Goal: Task Accomplishment & Management: Complete application form

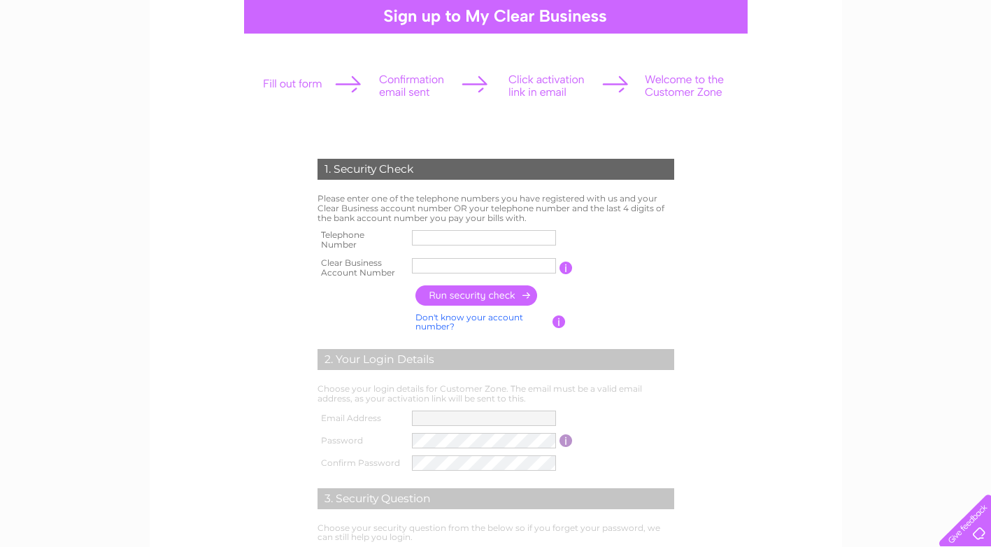
click at [89, 202] on div "1. Security Check Please enter one of the telephone numbers you have registered…" at bounding box center [495, 436] width 991 height 942
drag, startPoint x: 148, startPoint y: 259, endPoint x: 161, endPoint y: 255, distance: 13.7
click at [152, 257] on div "1. Security Check Please enter one of the telephone numbers you have registered…" at bounding box center [495, 436] width 991 height 942
paste input "07779291143"
drag, startPoint x: 433, startPoint y: 238, endPoint x: 433, endPoint y: 257, distance: 18.9
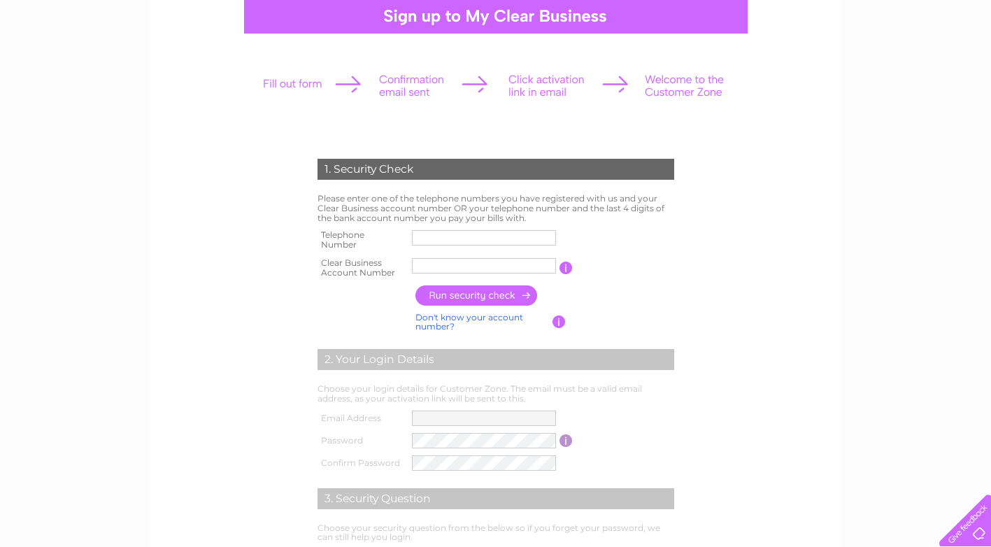
click at [433, 238] on input "text" at bounding box center [484, 237] width 144 height 15
type input "07779291143"
click at [434, 269] on input "text" at bounding box center [484, 265] width 144 height 15
click at [33, 285] on div "1. Security Check Please enter one of the telephone numbers you have registered…" at bounding box center [495, 436] width 991 height 942
paste input "CB906839"
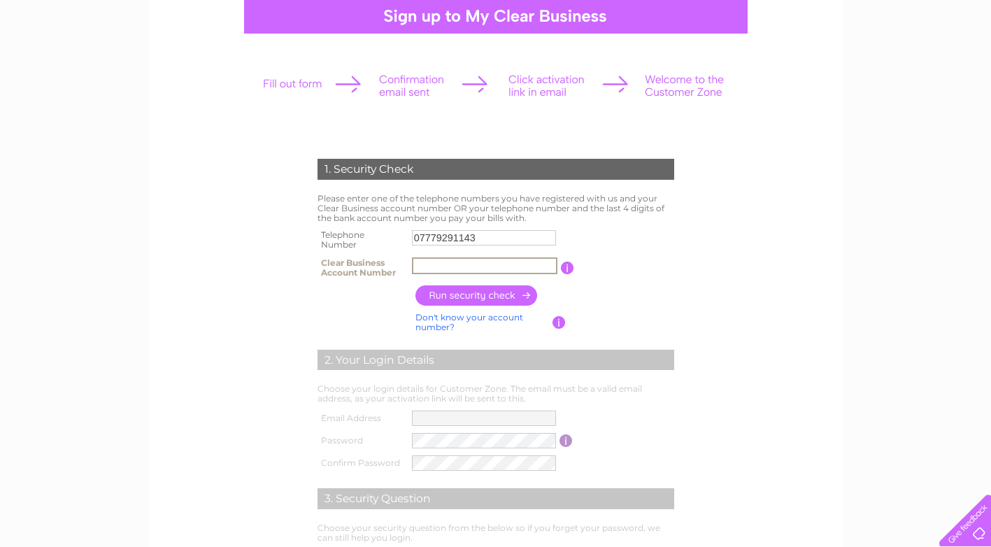
click at [420, 265] on input "text" at bounding box center [484, 265] width 145 height 17
click at [439, 293] on input "button" at bounding box center [476, 295] width 123 height 20
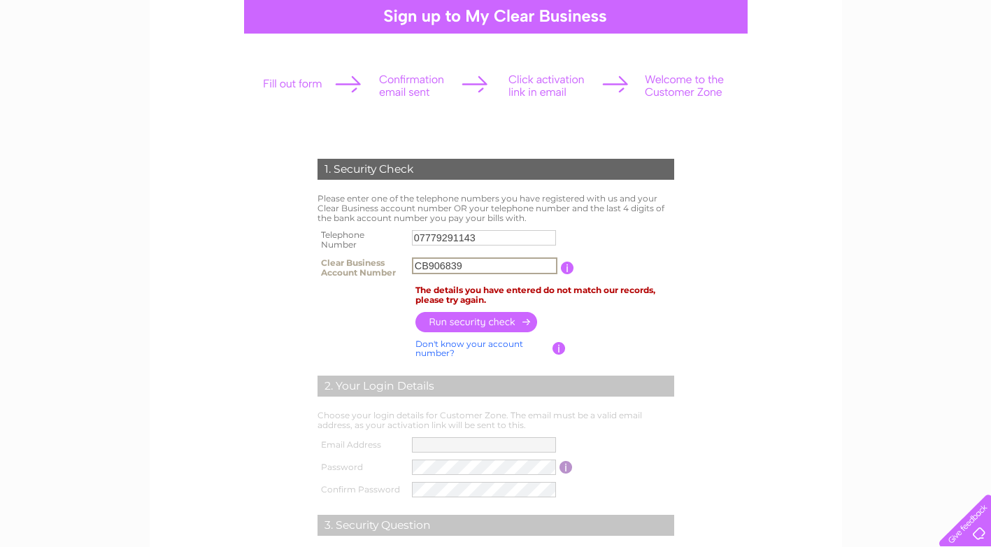
click at [431, 265] on input "CB906839" at bounding box center [484, 265] width 145 height 17
drag, startPoint x: 431, startPoint y: 265, endPoint x: 352, endPoint y: 265, distance: 79.0
click at [352, 265] on tr "Clear Business Account Number CB906839 You will find your account number on the…" at bounding box center [496, 268] width 364 height 28
type input "906839"
click at [458, 314] on input "button" at bounding box center [476, 322] width 123 height 20
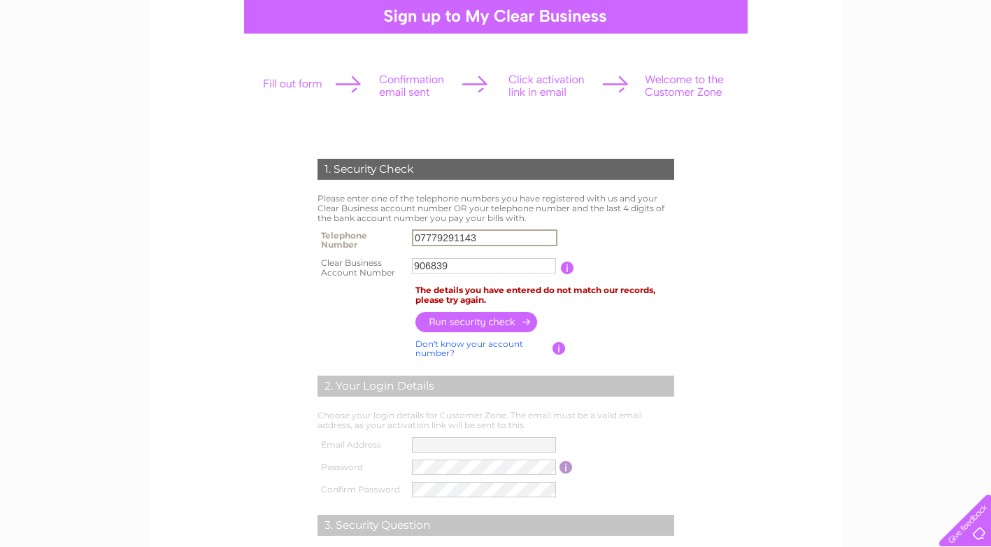
drag, startPoint x: 447, startPoint y: 237, endPoint x: 340, endPoint y: 237, distance: 107.0
click at [340, 237] on tr "Telephone Number 07779291143" at bounding box center [496, 240] width 364 height 28
click at [160, 170] on div "1. Security Check Please enter one of the telephone numbers you have registered…" at bounding box center [496, 329] width 692 height 729
drag, startPoint x: 483, startPoint y: 237, endPoint x: 366, endPoint y: 234, distance: 116.8
click at [366, 234] on tr "Telephone Number 07779291143" at bounding box center [496, 240] width 364 height 28
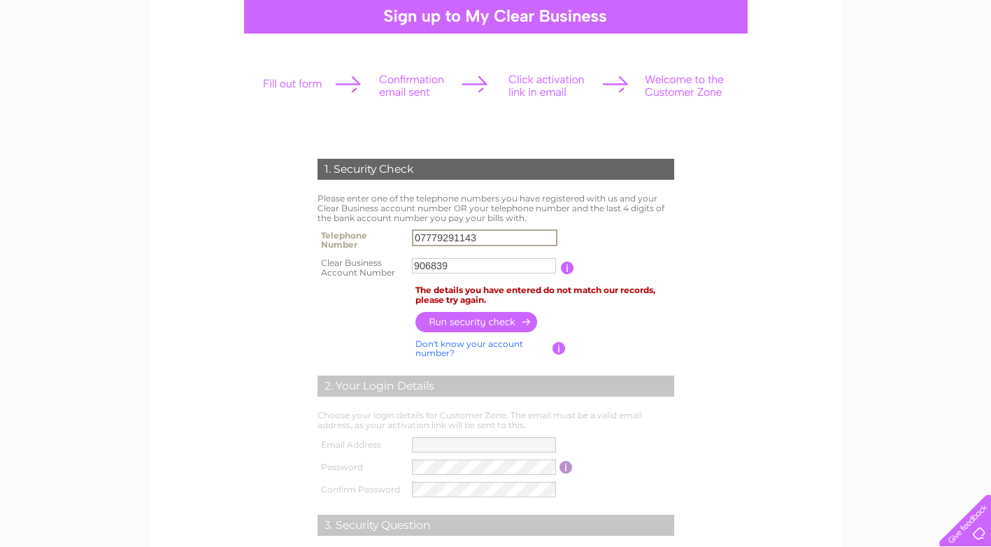
paste input "1721720061"
type input "01721720061"
click at [466, 316] on input "button" at bounding box center [476, 322] width 123 height 20
click at [490, 341] on link "Don't know your account number?" at bounding box center [469, 348] width 108 height 20
click at [421, 267] on input "text" at bounding box center [422, 265] width 20 height 17
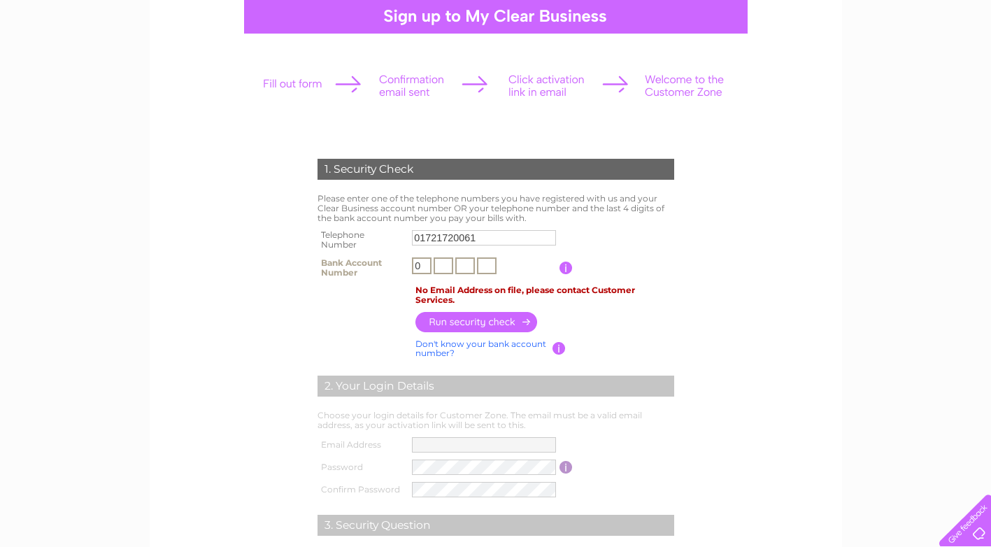
type input "0"
type input "9"
type input "6"
type input "0"
click at [495, 320] on input "button" at bounding box center [476, 322] width 123 height 20
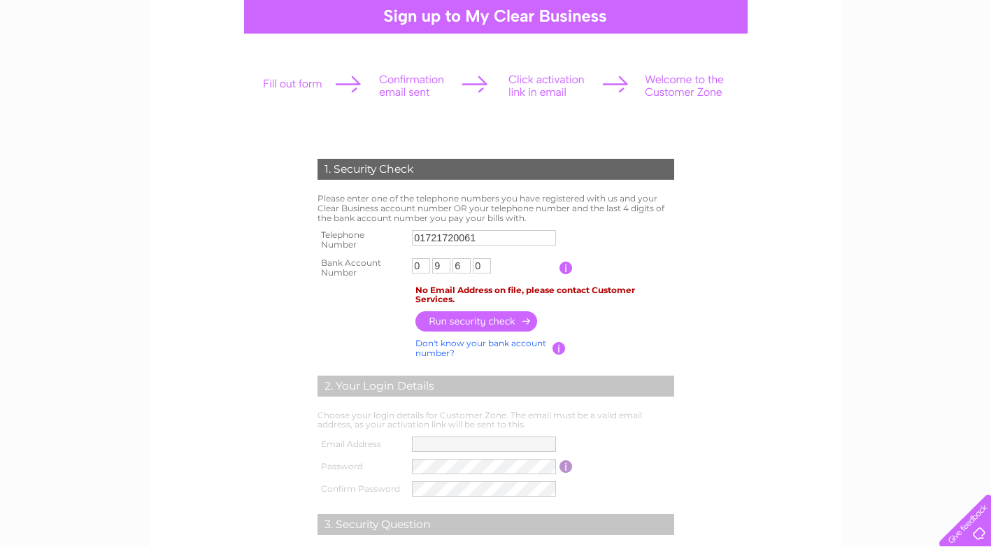
drag, startPoint x: 78, startPoint y: 172, endPoint x: 343, endPoint y: 269, distance: 281.4
click at [84, 178] on div "1. Security Check Please enter one of the telephone numbers you have registered…" at bounding box center [495, 449] width 991 height 969
drag, startPoint x: 479, startPoint y: 241, endPoint x: 369, endPoint y: 250, distance: 110.9
click at [350, 241] on tr "Telephone Number 01721720061" at bounding box center [496, 240] width 364 height 28
paste input "588170"
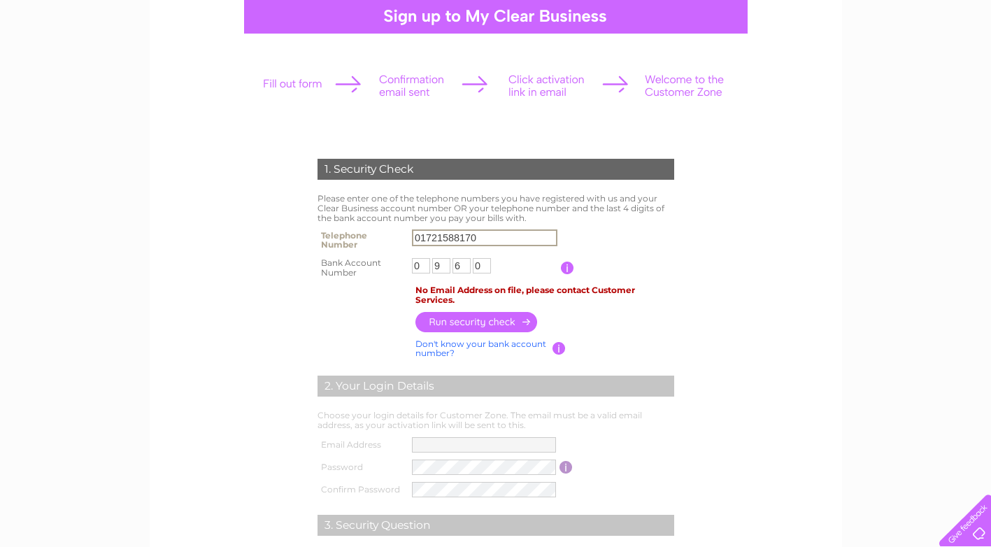
click at [460, 315] on input "button" at bounding box center [476, 322] width 123 height 20
click at [106, 260] on div "1. Security Check Please enter one of the telephone numbers you have registered…" at bounding box center [495, 449] width 991 height 969
drag, startPoint x: 427, startPoint y: 238, endPoint x: 343, endPoint y: 250, distance: 84.8
click at [344, 250] on tr "Telephone Number 01721588170" at bounding box center [496, 240] width 364 height 28
paste input "7779291143"
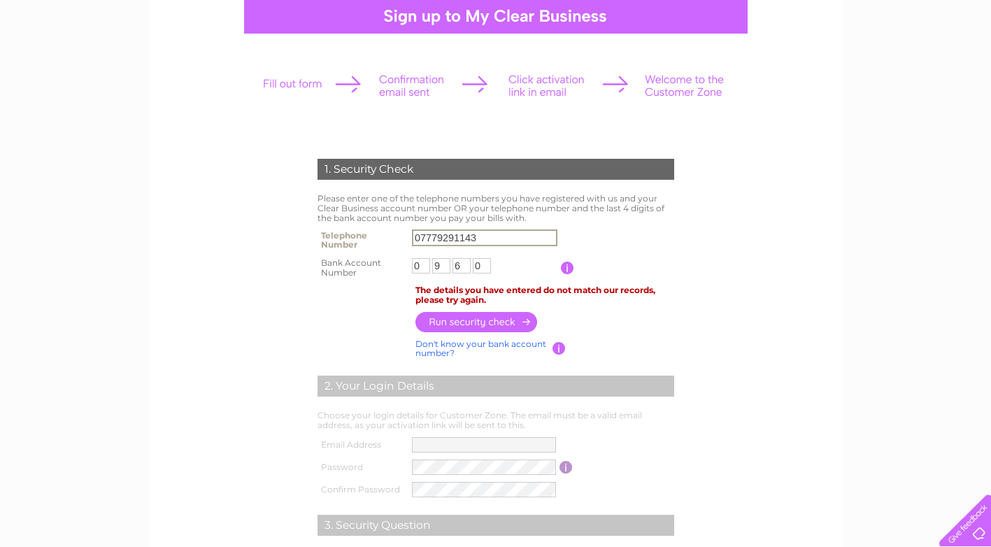
type input "07779291143"
click at [449, 316] on input "button" at bounding box center [476, 322] width 123 height 20
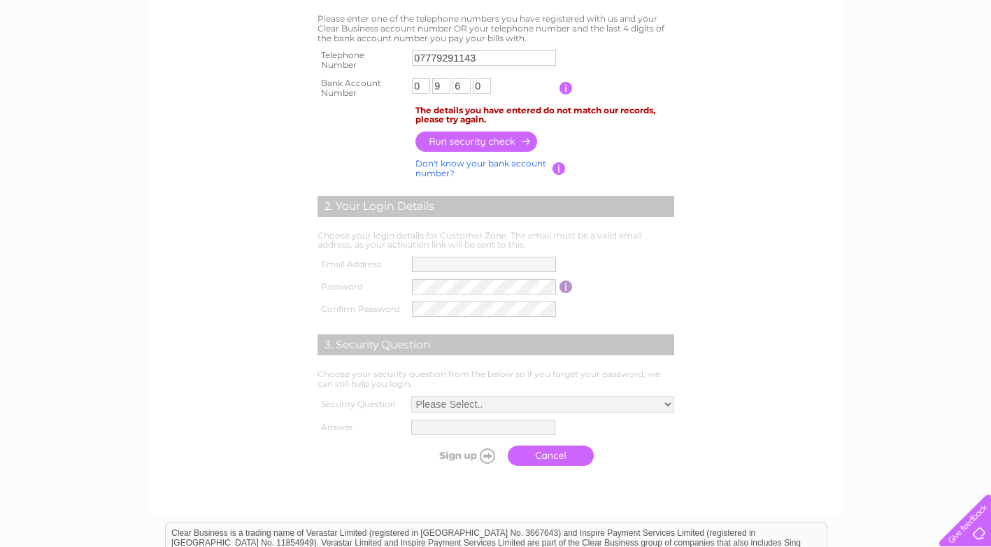
scroll to position [140, 0]
